Goal: Check status: Check status

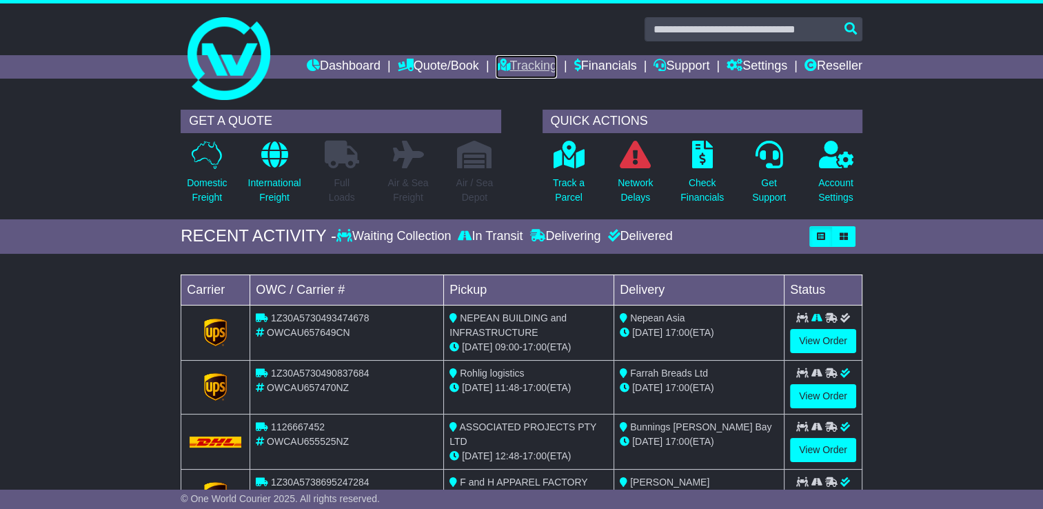
click at [516, 65] on link "Tracking" at bounding box center [526, 66] width 61 height 23
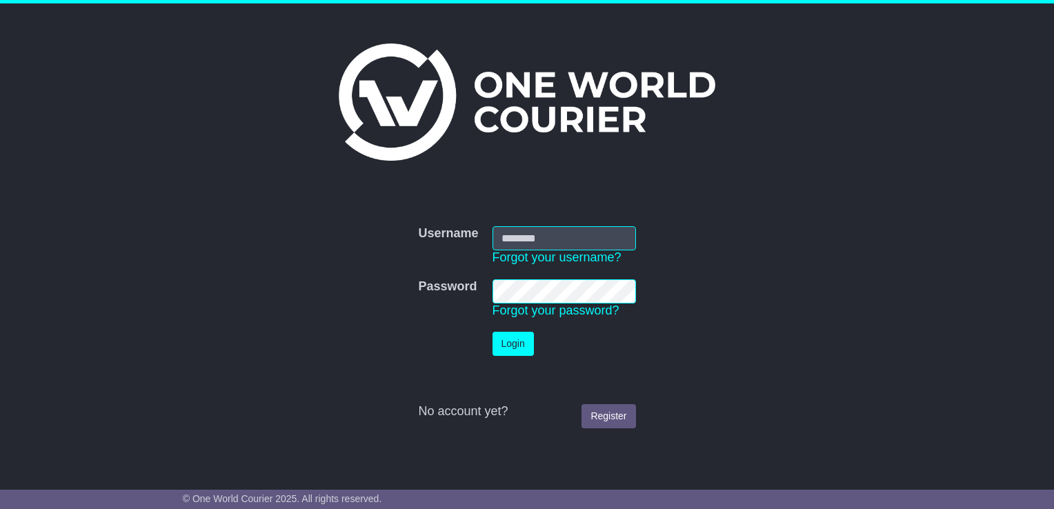
type input "**********"
click at [521, 343] on button "Login" at bounding box center [512, 344] width 41 height 24
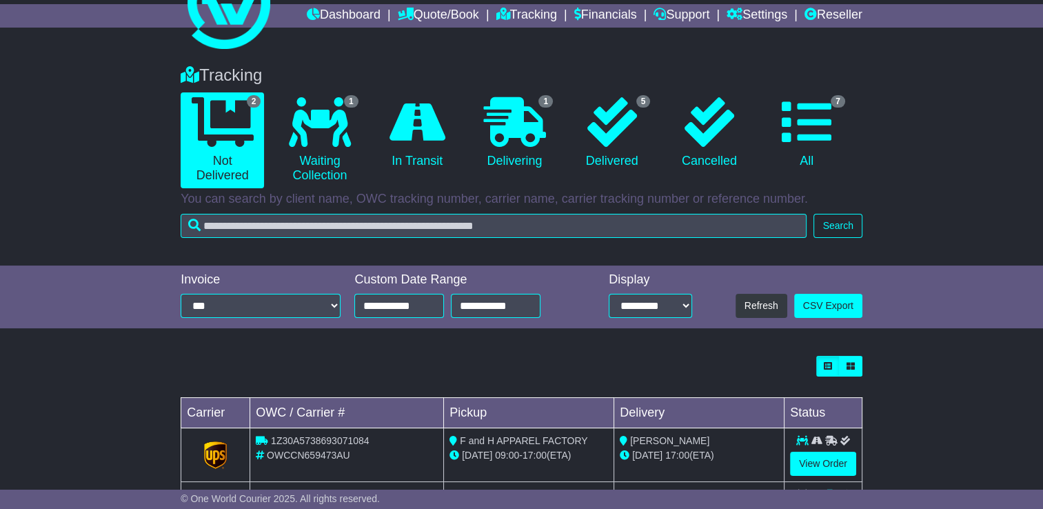
scroll to position [127, 0]
